Goal: Obtain resource: Download file/media

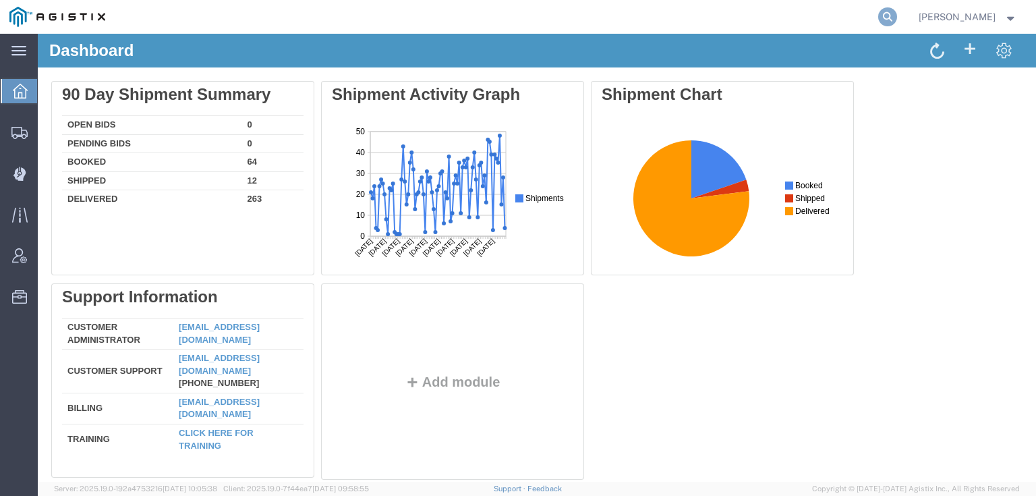
click at [897, 11] on icon at bounding box center [887, 16] width 19 height 19
paste input "56733737"
click at [897, 16] on icon at bounding box center [887, 16] width 19 height 19
type input "56733737"
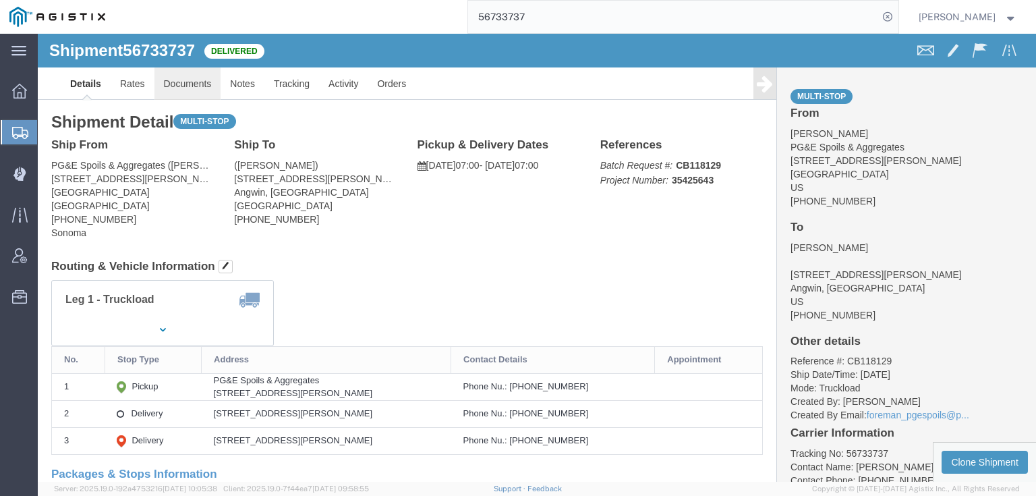
click link "Documents"
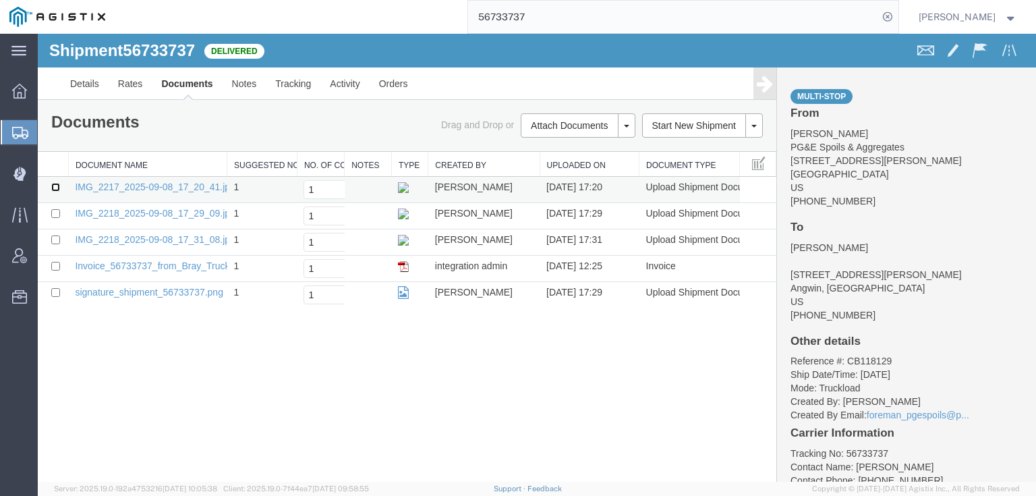
click at [51, 189] on input "checkbox" at bounding box center [55, 187] width 9 height 9
checkbox input "true"
click at [53, 215] on input "checkbox" at bounding box center [55, 213] width 9 height 9
checkbox input "true"
click at [53, 233] on td at bounding box center [53, 242] width 30 height 26
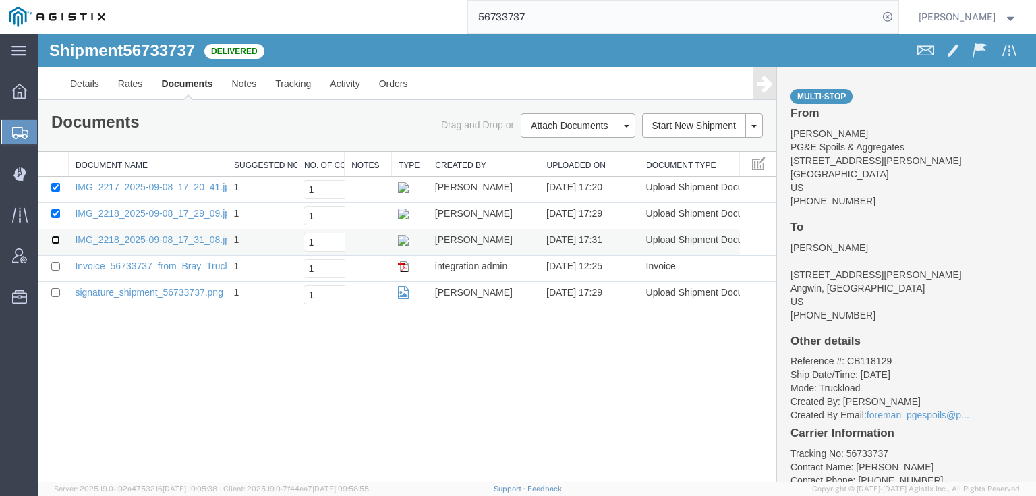
click at [54, 235] on input "checkbox" at bounding box center [55, 239] width 9 height 9
checkbox input "true"
click at [535, 146] on link "Print Documents" at bounding box center [575, 148] width 117 height 20
click at [897, 16] on icon at bounding box center [887, 16] width 19 height 19
drag, startPoint x: 635, startPoint y: 22, endPoint x: 918, endPoint y: 18, distance: 283.9
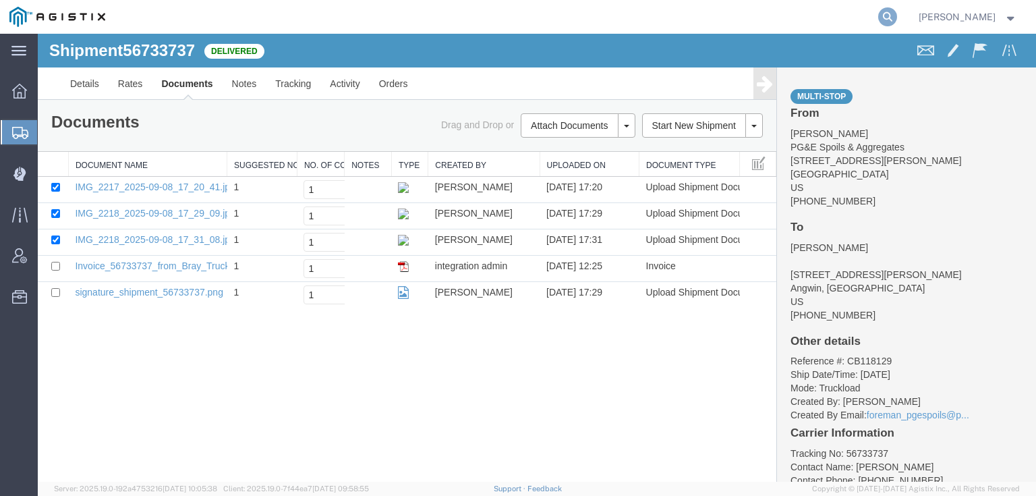
click at [897, 18] on icon at bounding box center [887, 16] width 19 height 19
paste input "56733744"
click at [897, 21] on icon at bounding box center [887, 16] width 19 height 19
type input "56733744"
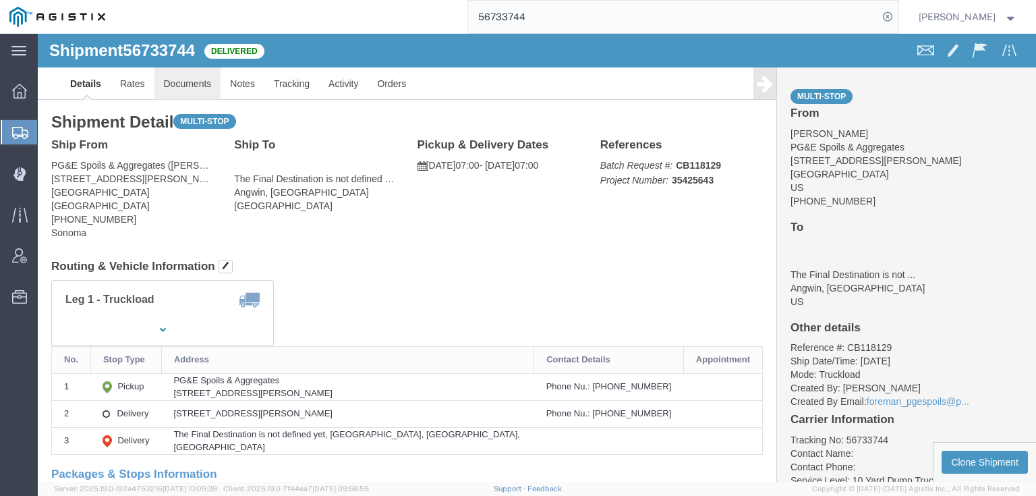
click link "Documents"
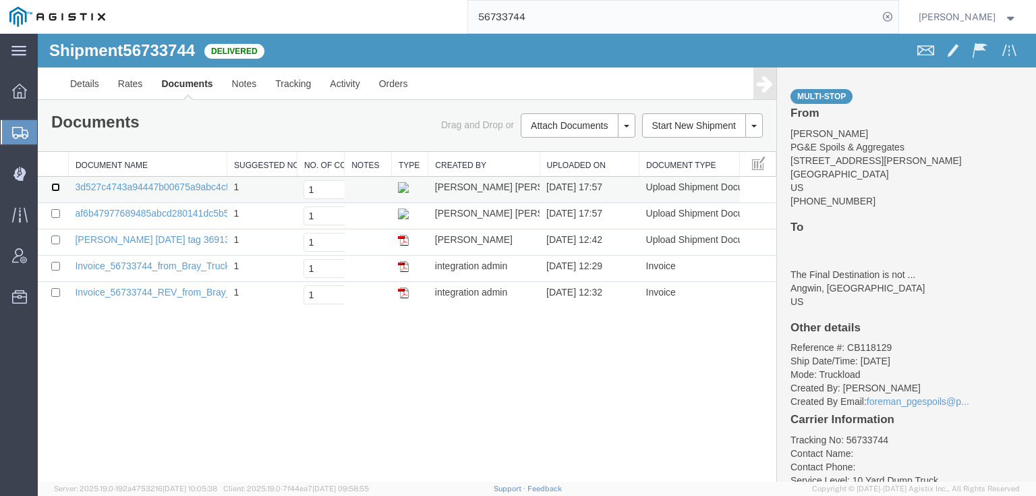
click at [56, 188] on input "checkbox" at bounding box center [55, 187] width 9 height 9
checkbox input "true"
click at [57, 213] on input "checkbox" at bounding box center [55, 213] width 9 height 9
checkbox input "true"
click at [54, 235] on input "checkbox" at bounding box center [55, 239] width 9 height 9
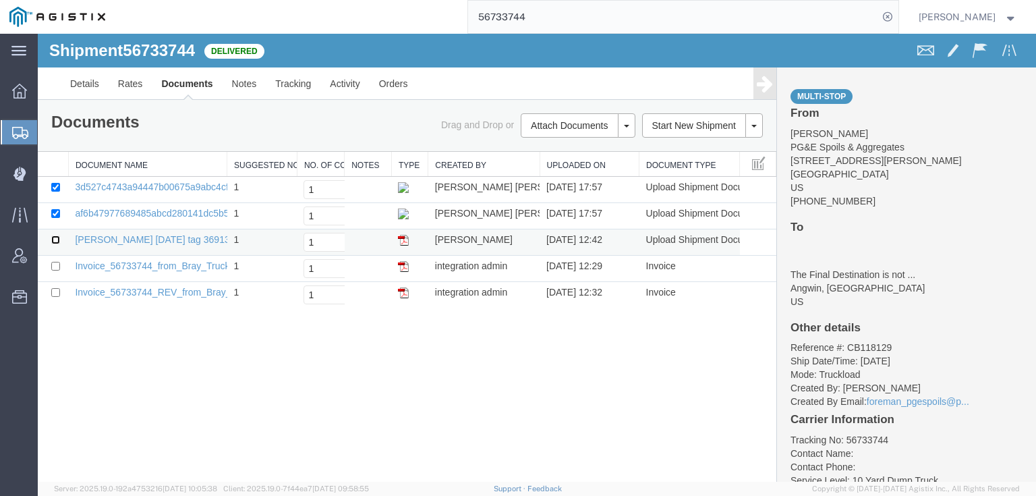
checkbox input "true"
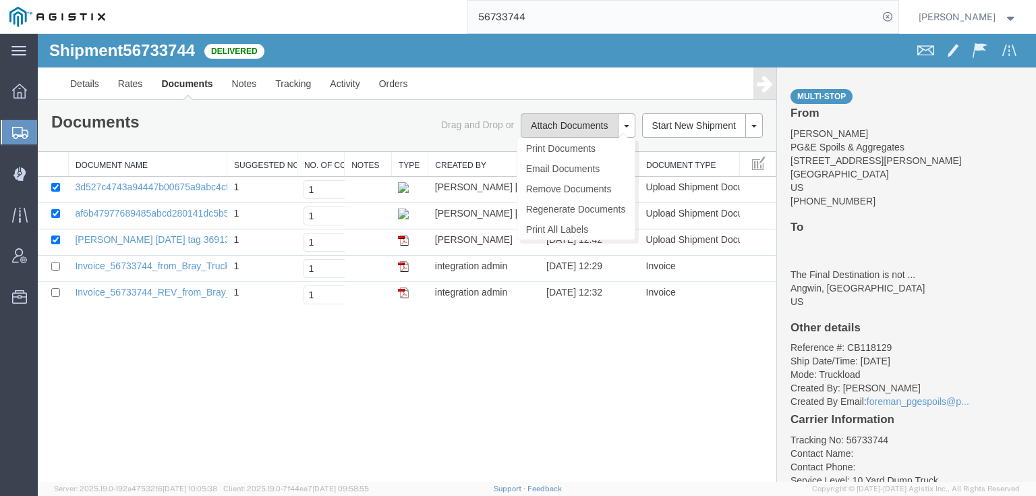
click at [574, 121] on button "Attach Documents" at bounding box center [569, 125] width 97 height 24
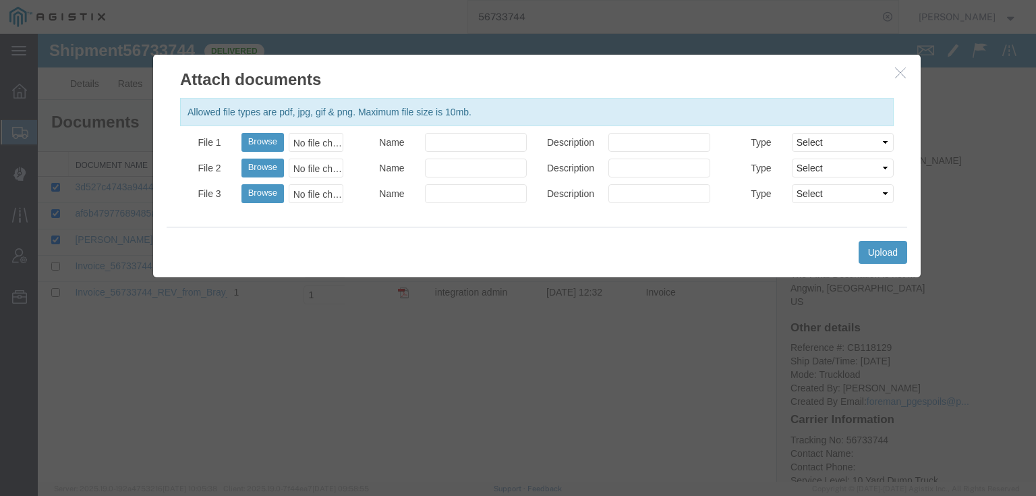
click at [893, 71] on button "button" at bounding box center [901, 73] width 17 height 17
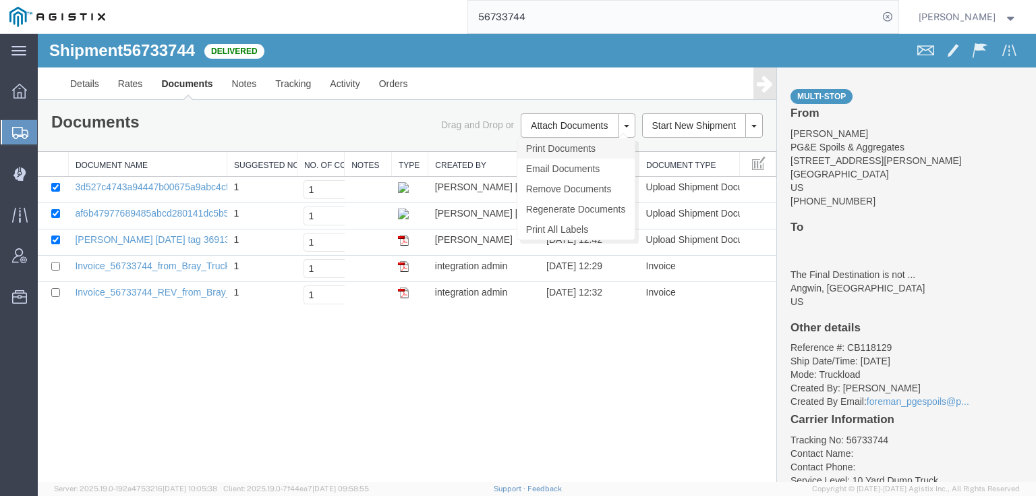
click at [554, 148] on link "Print Documents" at bounding box center [575, 148] width 117 height 20
